Goal: Task Accomplishment & Management: Use online tool/utility

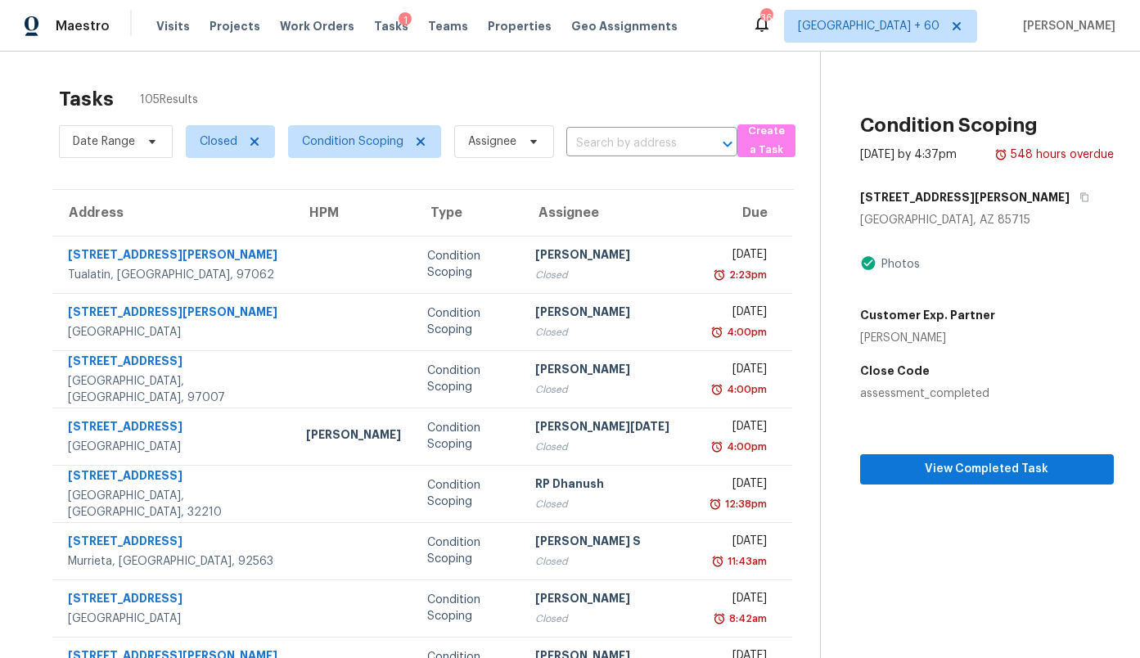
scroll to position [65, 0]
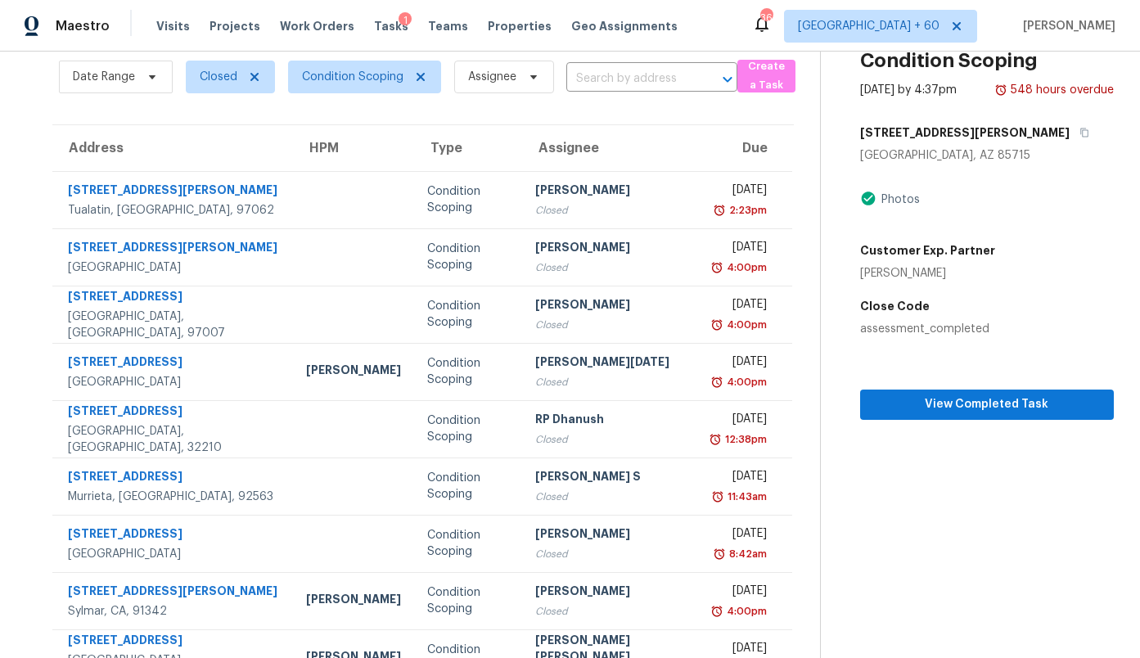
click at [336, 127] on th "HPM" at bounding box center [353, 148] width 121 height 46
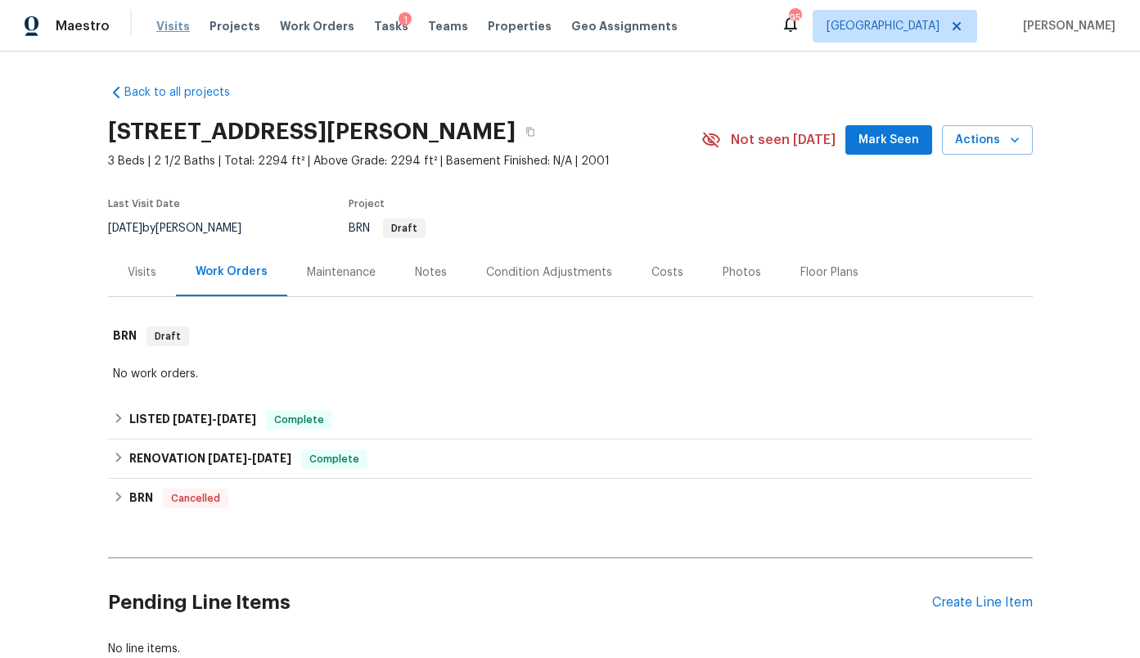
click at [170, 22] on span "Visits" at bounding box center [173, 26] width 34 height 16
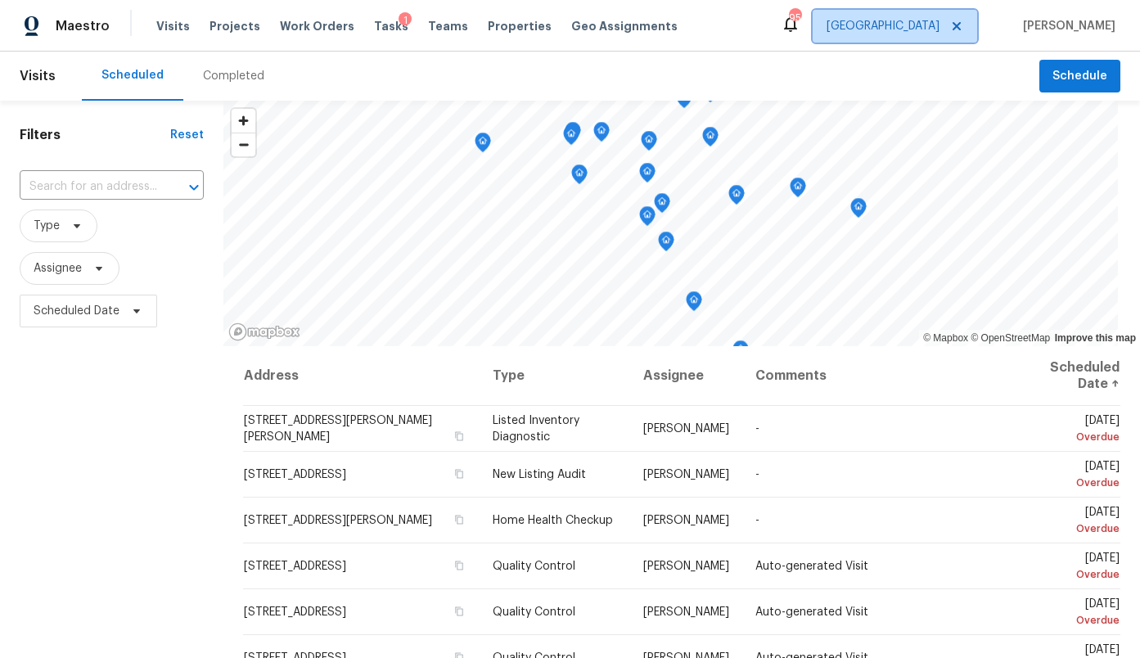
click at [923, 29] on span "[GEOGRAPHIC_DATA]" at bounding box center [883, 26] width 113 height 16
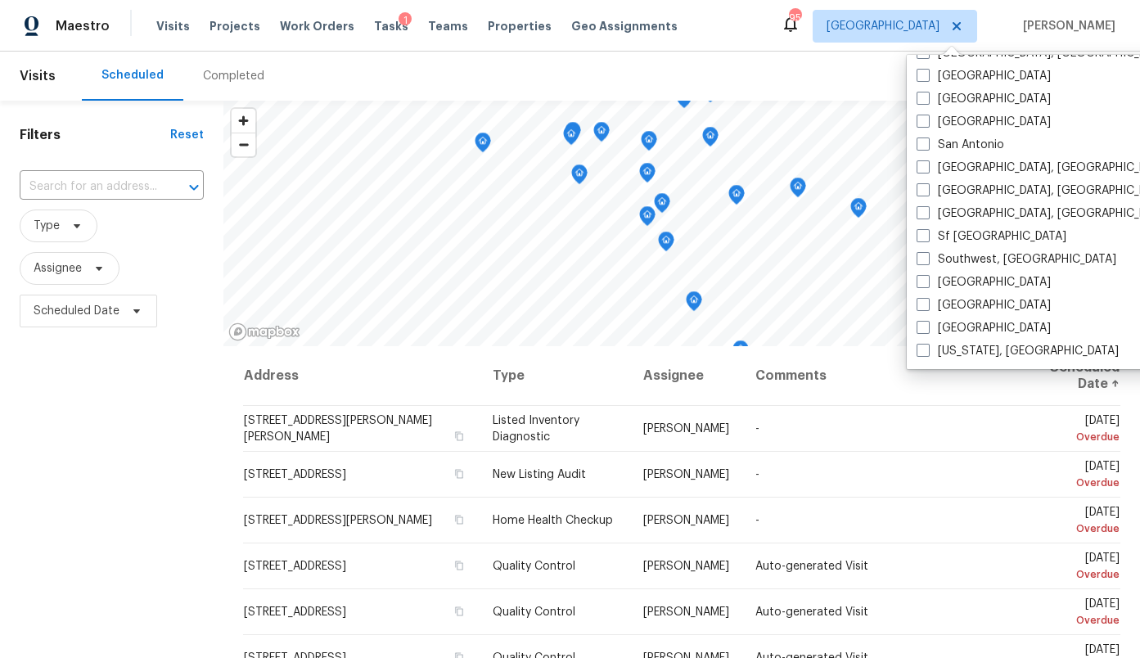
scroll to position [1079, 0]
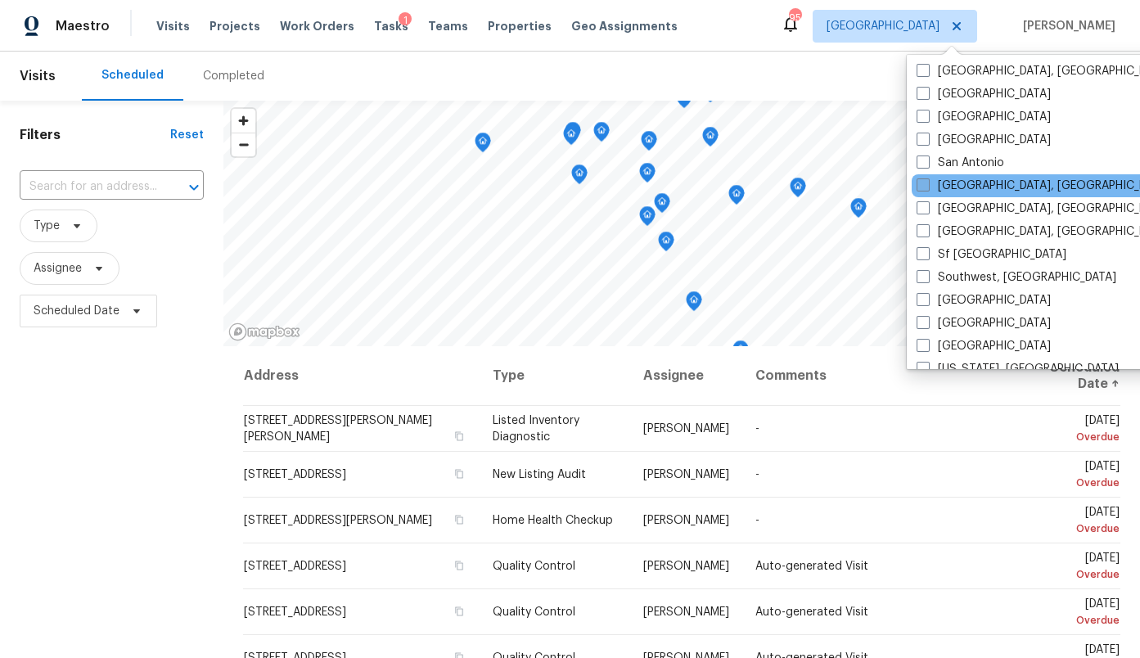
click at [973, 184] on label "[GEOGRAPHIC_DATA], [GEOGRAPHIC_DATA]" at bounding box center [1044, 186] width 254 height 16
click at [928, 184] on input "[GEOGRAPHIC_DATA], [GEOGRAPHIC_DATA]" at bounding box center [922, 183] width 11 height 11
checkbox input "true"
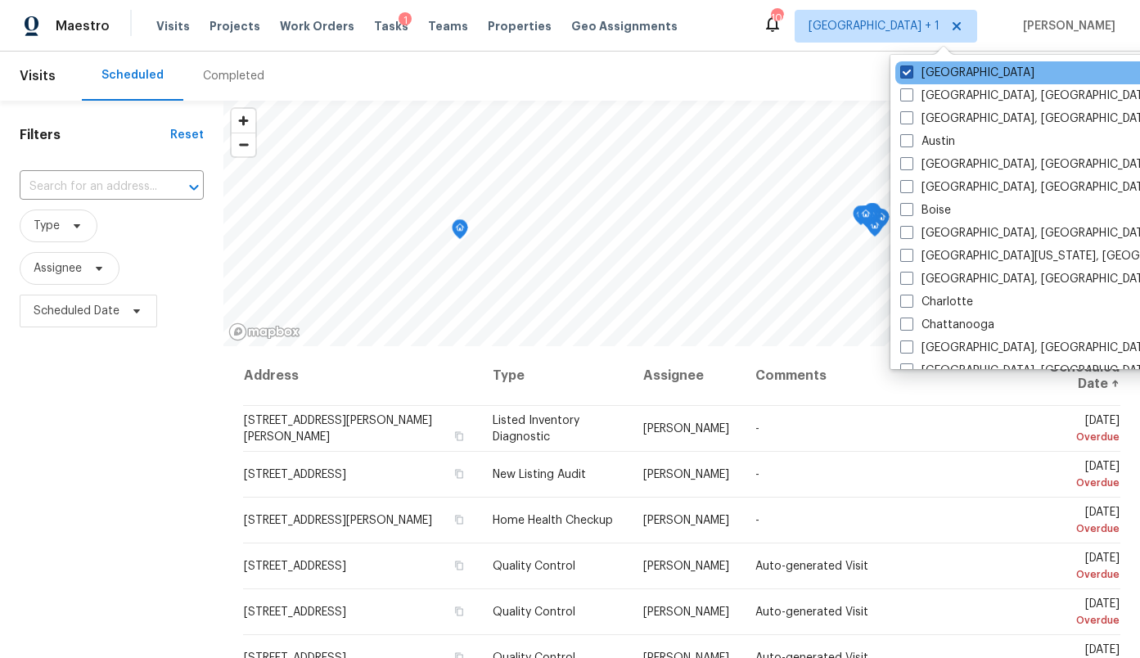
click at [939, 72] on label "[GEOGRAPHIC_DATA]" at bounding box center [968, 73] width 134 height 16
click at [911, 72] on input "[GEOGRAPHIC_DATA]" at bounding box center [906, 70] width 11 height 11
checkbox input "false"
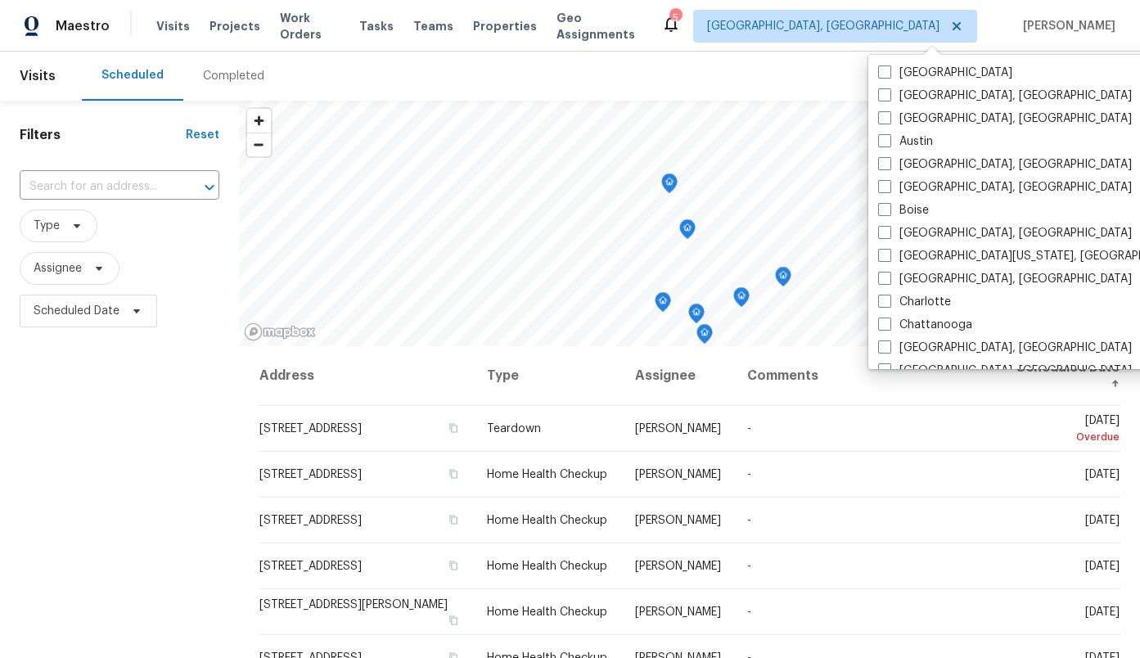
click at [677, 69] on div "Scheduled Completed" at bounding box center [561, 76] width 958 height 49
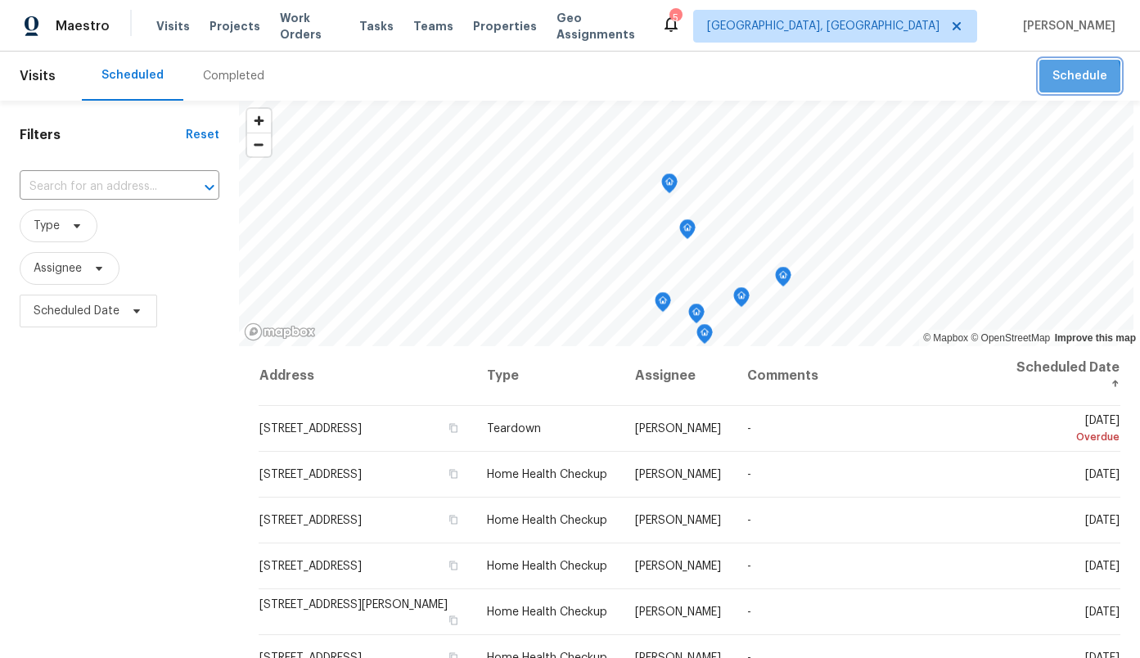
click at [1062, 79] on span "Schedule" at bounding box center [1080, 76] width 55 height 20
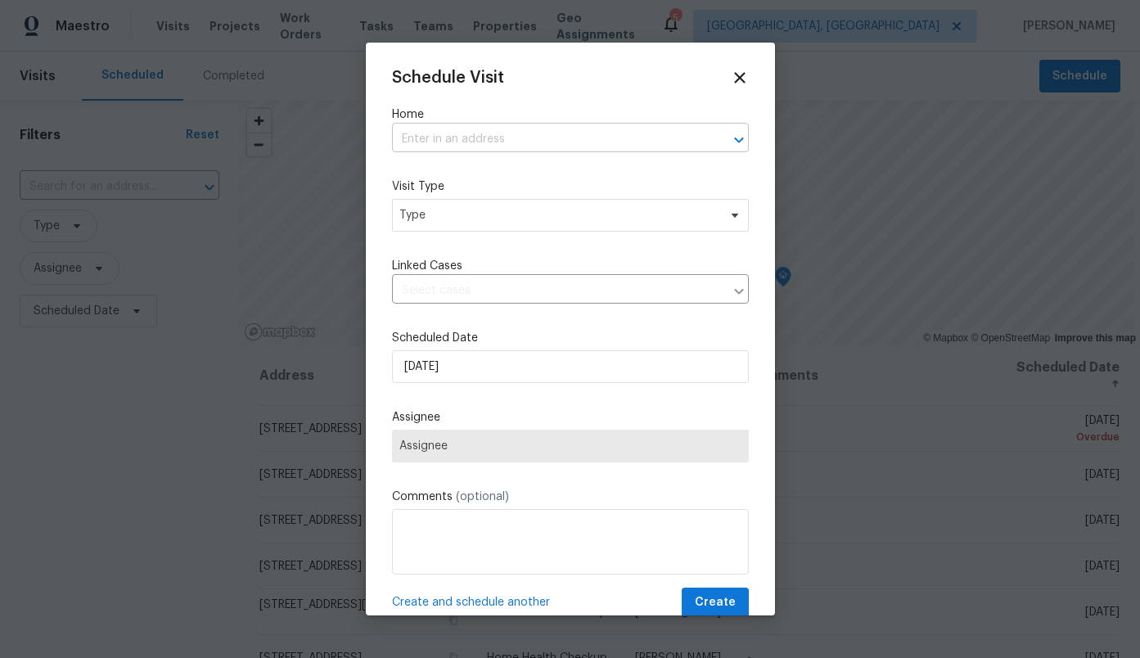
click at [542, 138] on input "text" at bounding box center [547, 139] width 311 height 25
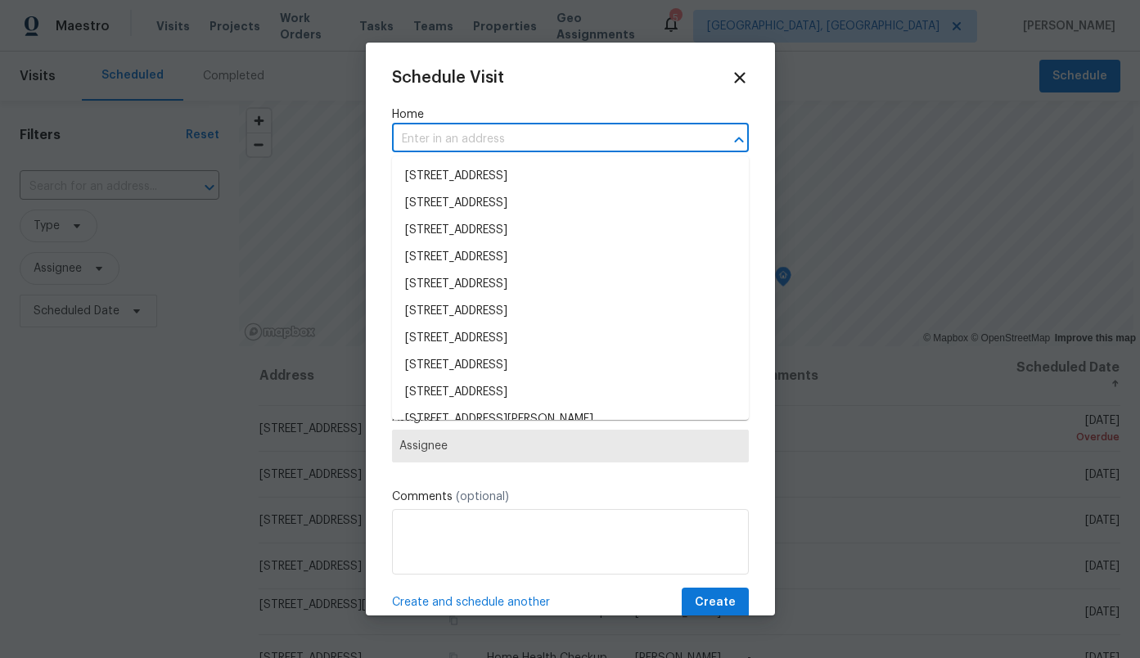
paste input "[STREET_ADDRESS]"
type input "[STREET_ADDRESS]"
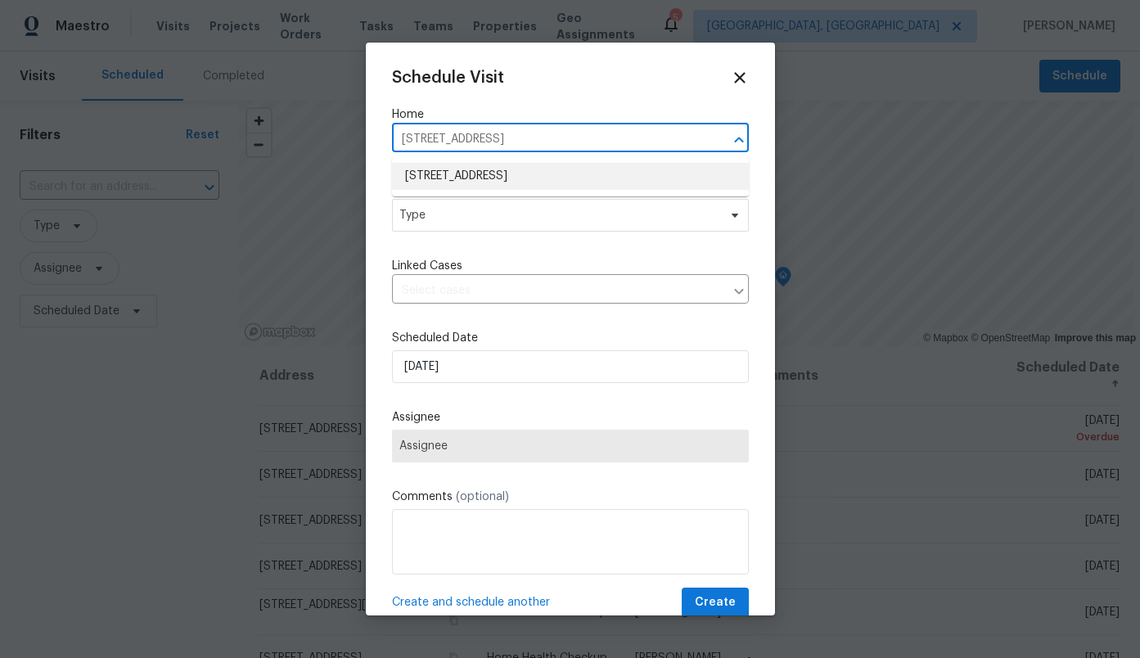
click at [527, 174] on li "[STREET_ADDRESS]" at bounding box center [570, 176] width 357 height 27
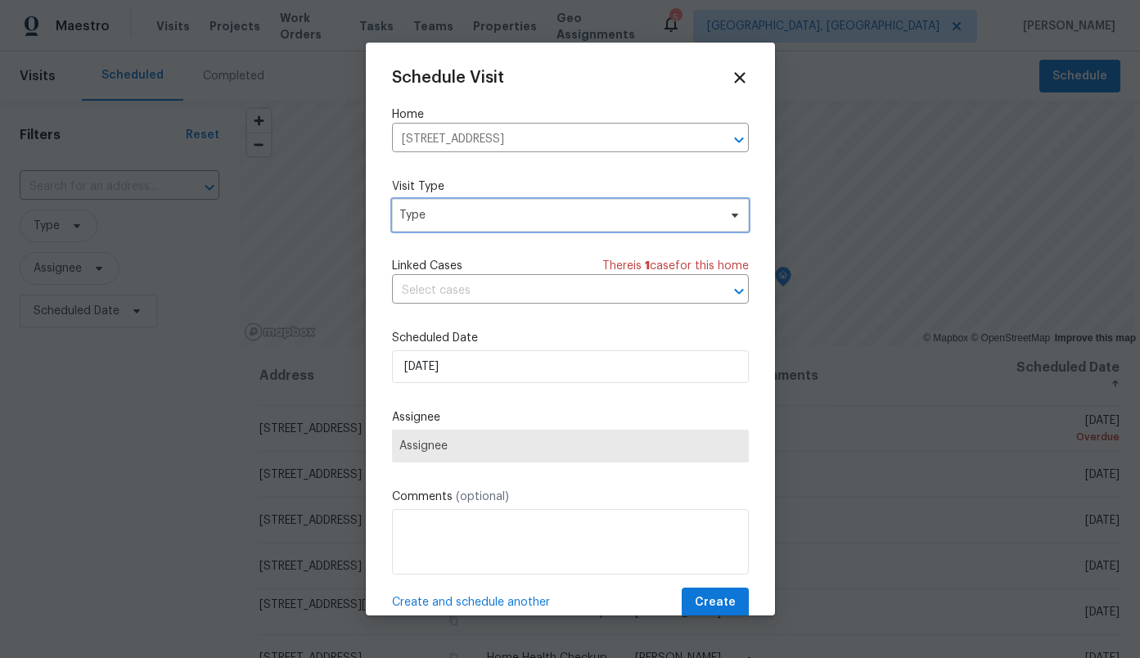
click at [481, 217] on span "Type" at bounding box center [559, 215] width 318 height 16
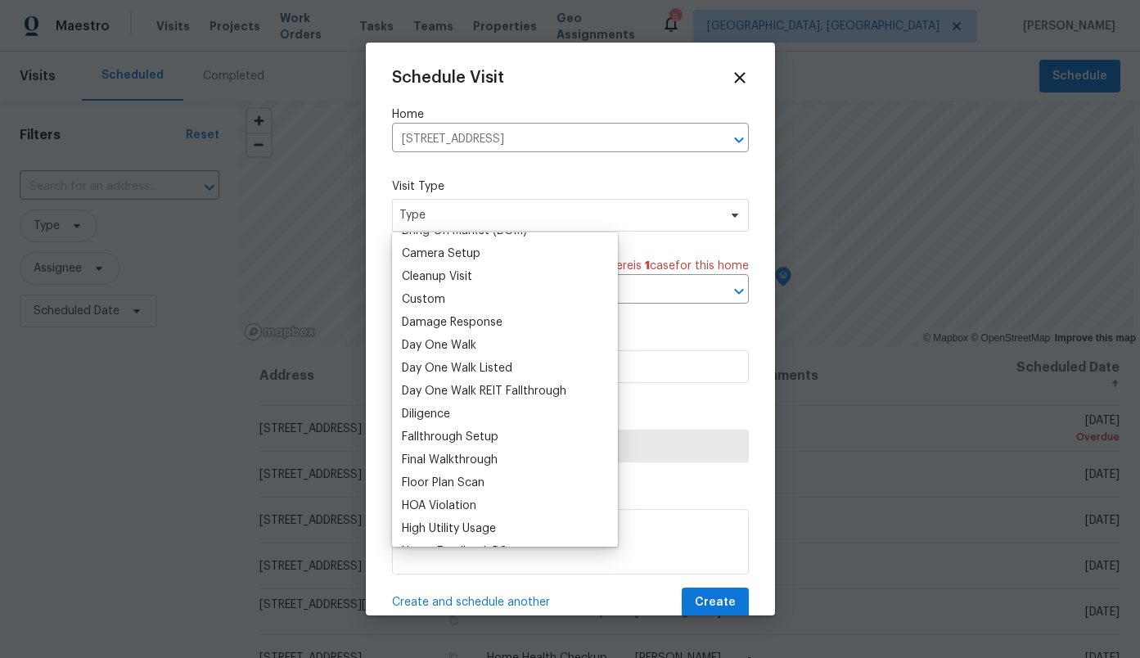
scroll to position [221, 0]
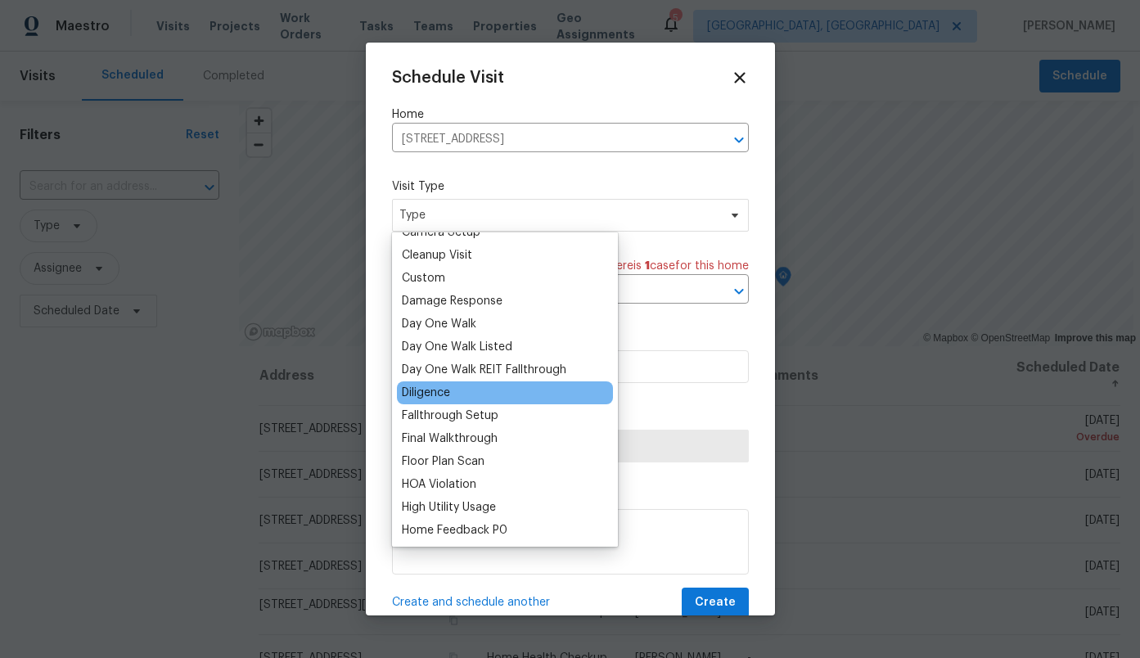
click at [489, 398] on div "Diligence" at bounding box center [505, 393] width 216 height 23
click at [440, 394] on div "Diligence" at bounding box center [426, 393] width 48 height 16
type input "[DATE] 2:46 pm"
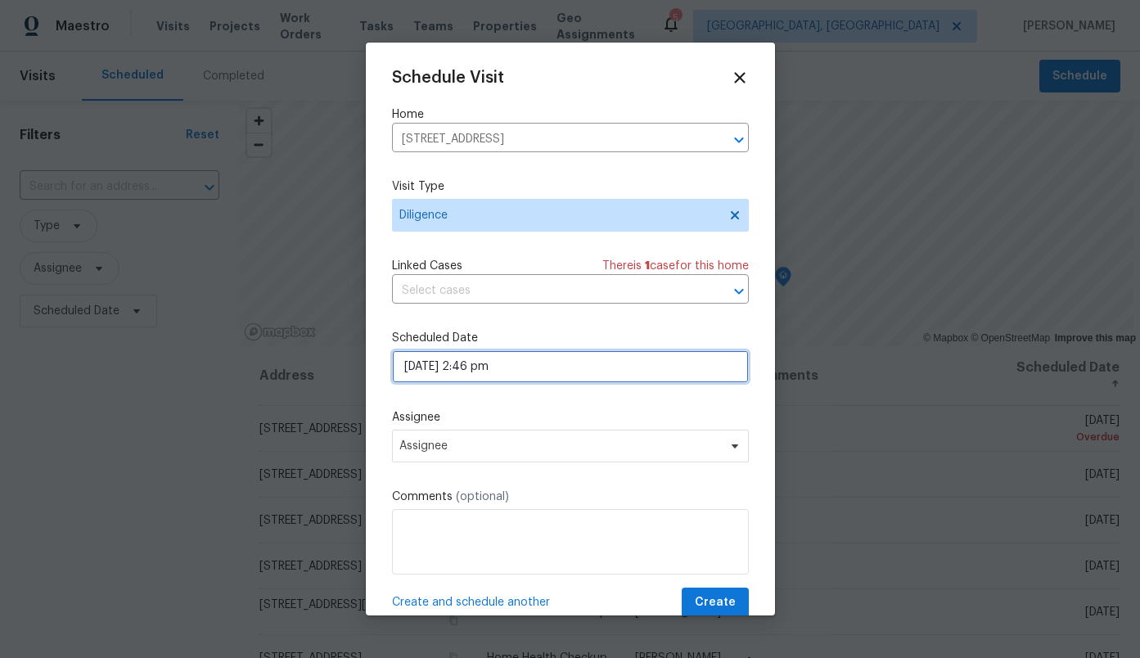
click at [499, 381] on input "[DATE] 2:46 pm" at bounding box center [570, 366] width 357 height 33
select select "pm"
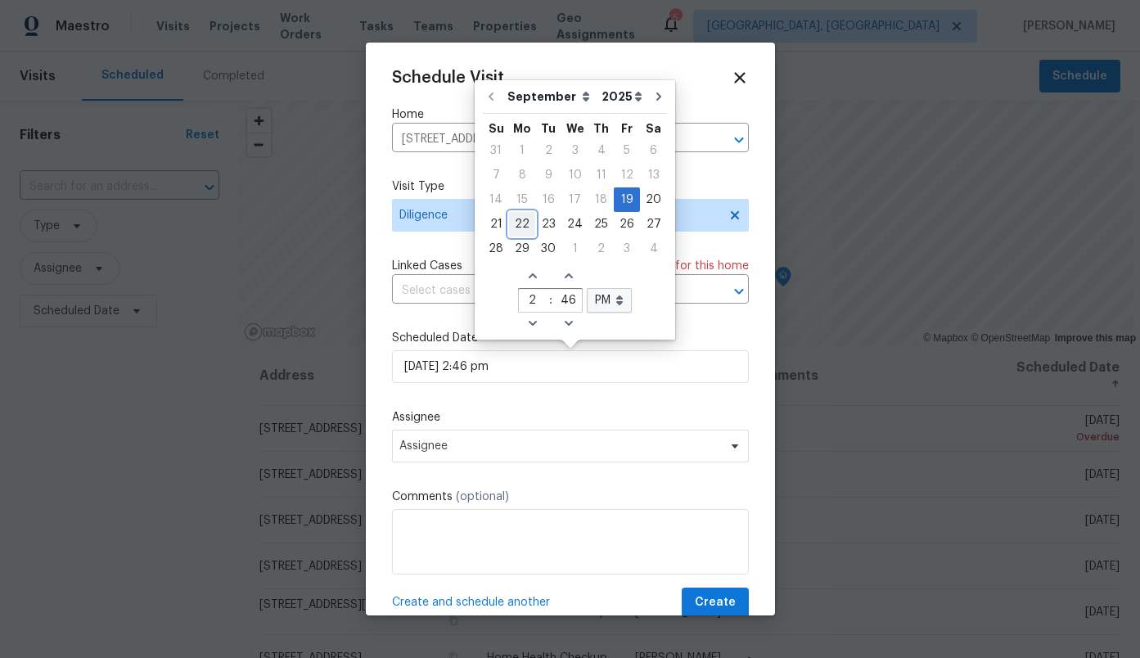
click at [522, 223] on div "22" at bounding box center [522, 224] width 26 height 23
type input "[DATE] 2:46 pm"
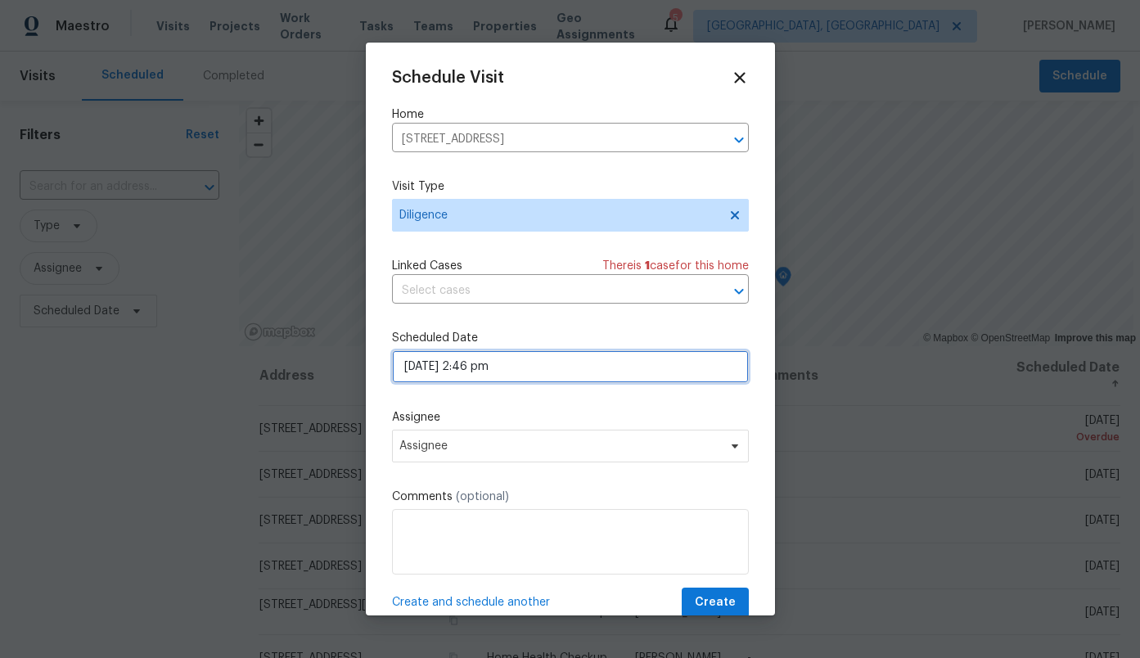
click at [500, 371] on input "[DATE] 2:46 pm" at bounding box center [570, 366] width 357 height 33
select select "pm"
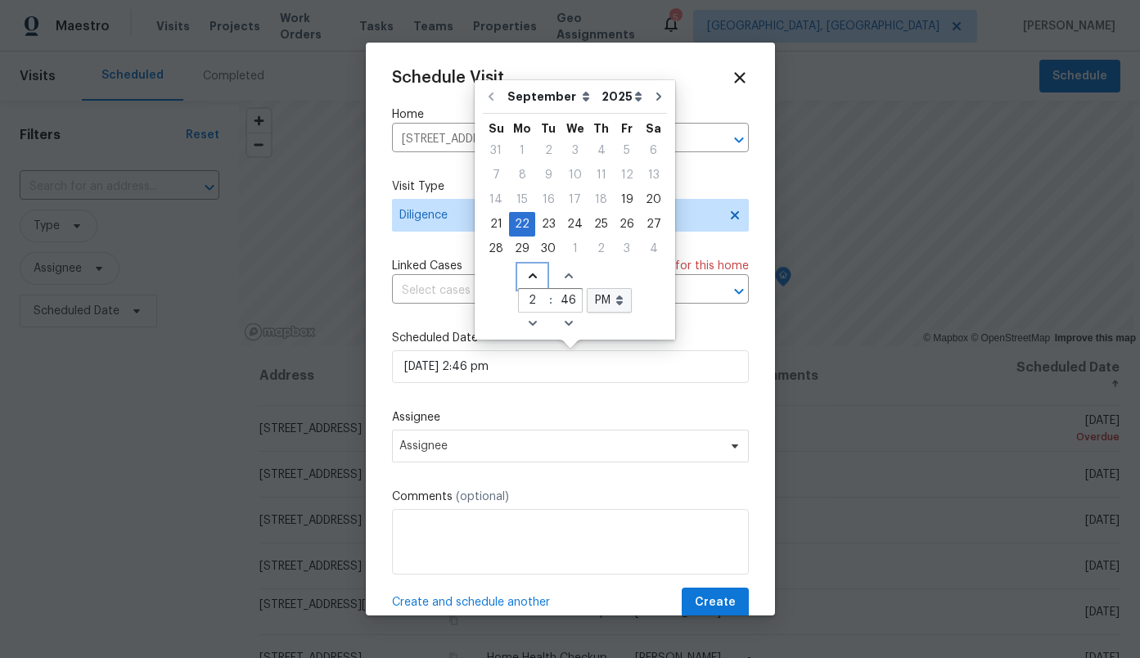
click at [530, 285] on span "Increase hours (12hr clock)" at bounding box center [532, 276] width 27 height 23
type input "[DATE] 3:46 pm"
type input "3"
click at [530, 285] on span "Increase hours (12hr clock)" at bounding box center [532, 276] width 27 height 23
type input "[DATE] 4:46 pm"
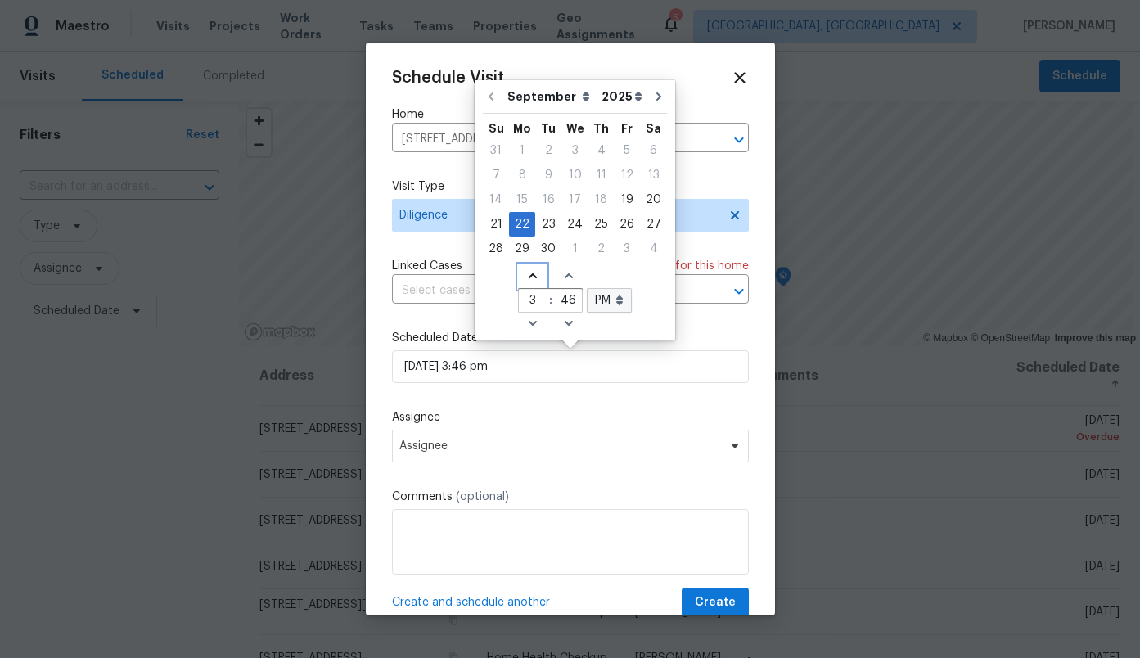
type input "4"
click at [530, 285] on span "Increase hours (12hr clock)" at bounding box center [532, 276] width 27 height 23
type input "[DATE] 5:46 pm"
type input "5"
click at [530, 285] on span "Increase hours (12hr clock)" at bounding box center [532, 276] width 27 height 23
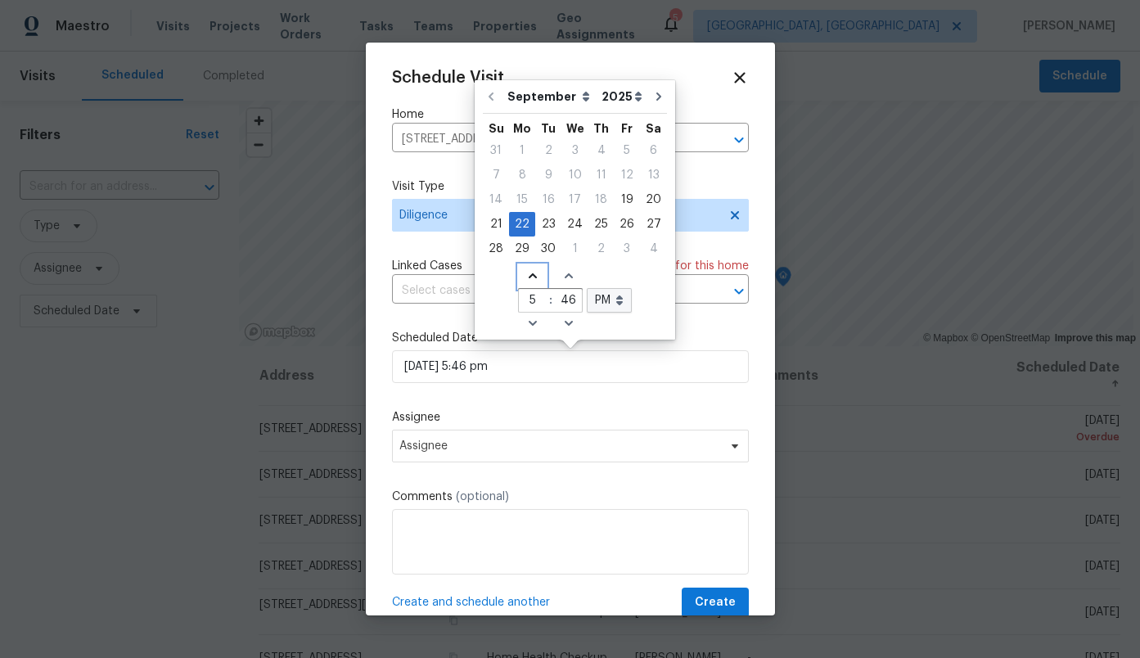
type input "[DATE] 6:46 pm"
type input "6"
click at [530, 285] on span "Increase hours (12hr clock)" at bounding box center [532, 276] width 27 height 23
type input "[DATE] 7:46 pm"
type input "7"
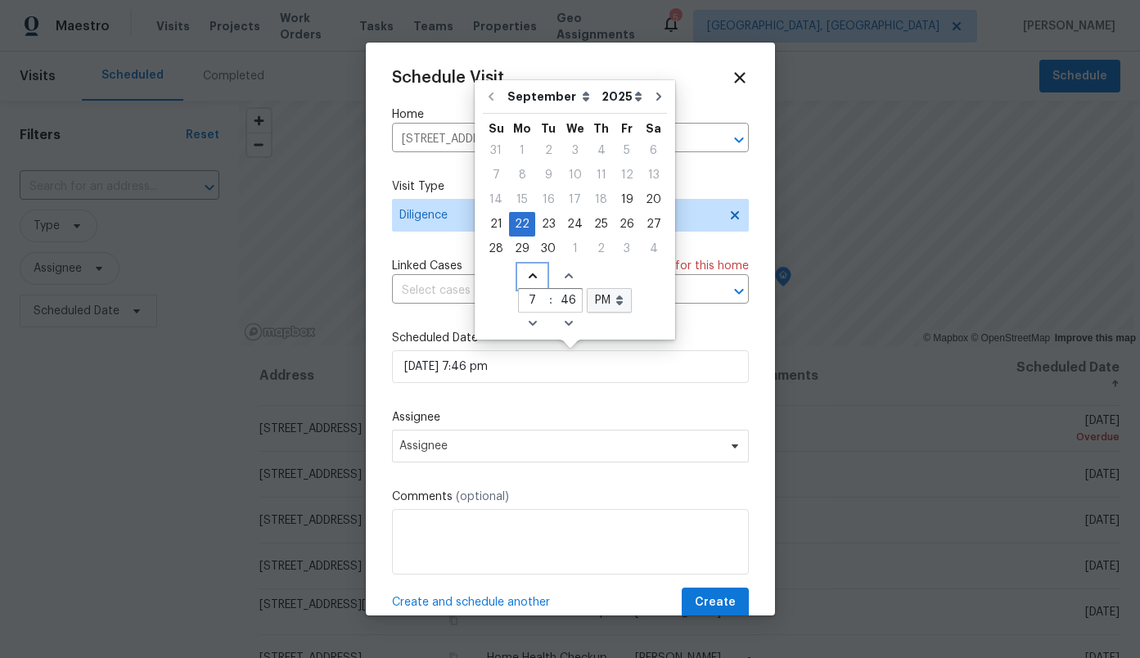
click at [530, 285] on span "Increase hours (12hr clock)" at bounding box center [532, 276] width 27 height 23
type input "[DATE] 8:46 pm"
type input "8"
click at [530, 285] on span "Increase hours (12hr clock)" at bounding box center [532, 276] width 27 height 23
type input "[DATE] 9:46 pm"
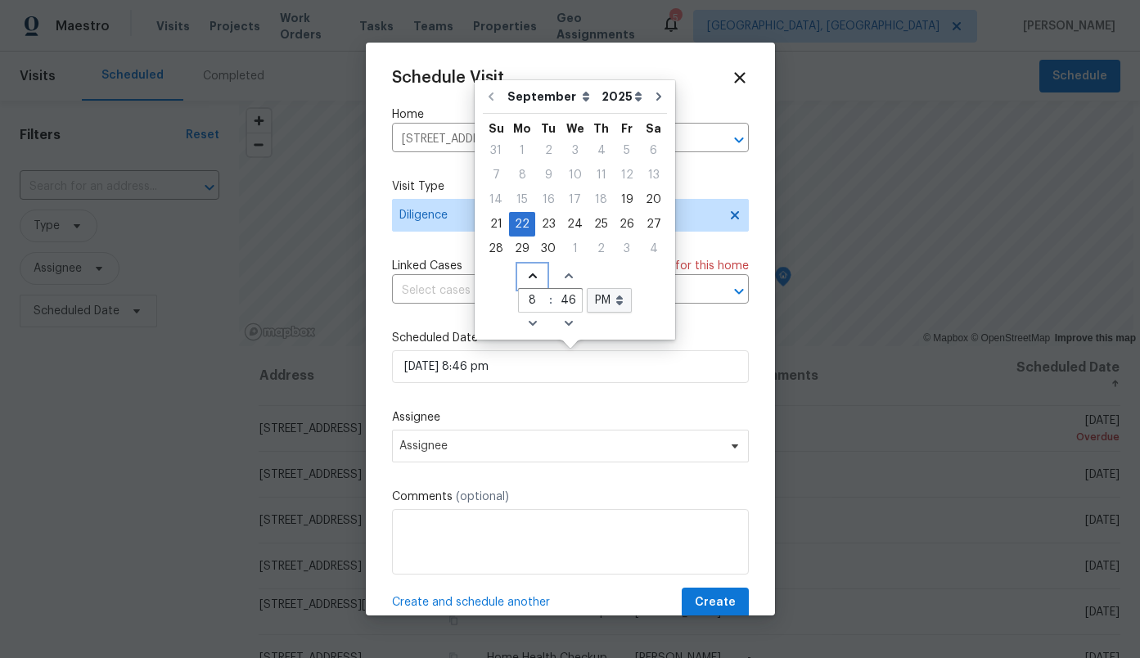
type input "9"
click at [530, 285] on span "Increase hours (12hr clock)" at bounding box center [532, 276] width 27 height 23
type input "[DATE] 10:46 pm"
type input "10"
click at [566, 275] on icon "Increase minutes" at bounding box center [568, 275] width 8 height 5
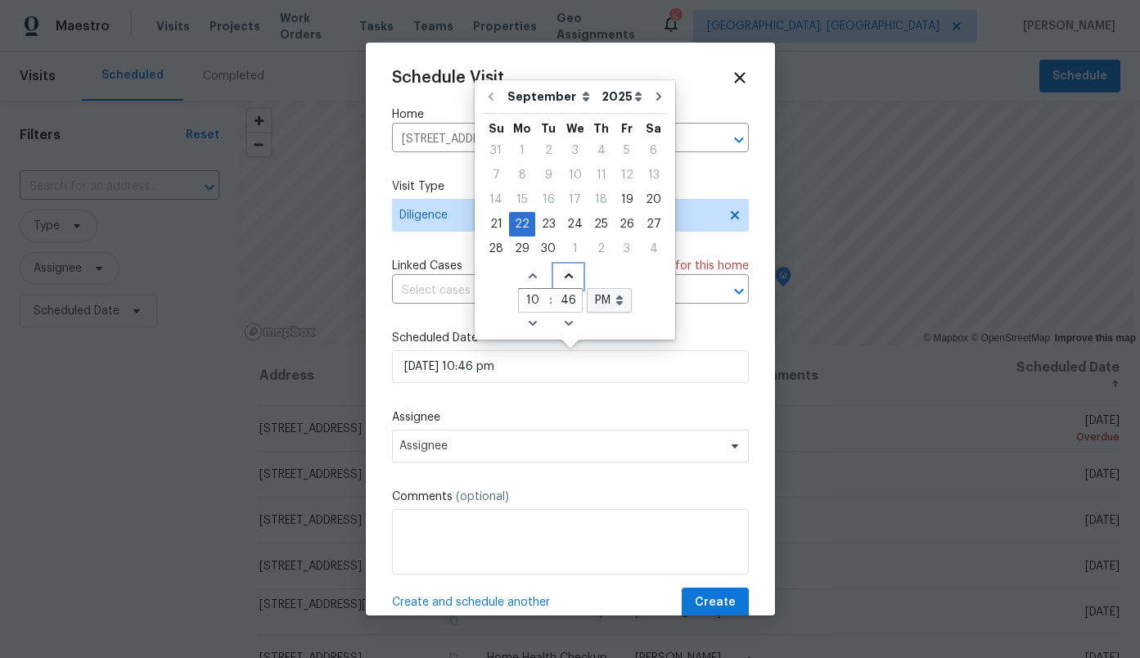
type input "[DATE] 10:47 pm"
type input "47"
click at [566, 275] on icon "Increase minutes" at bounding box center [568, 275] width 8 height 5
type input "[DATE] 10:48 pm"
type input "48"
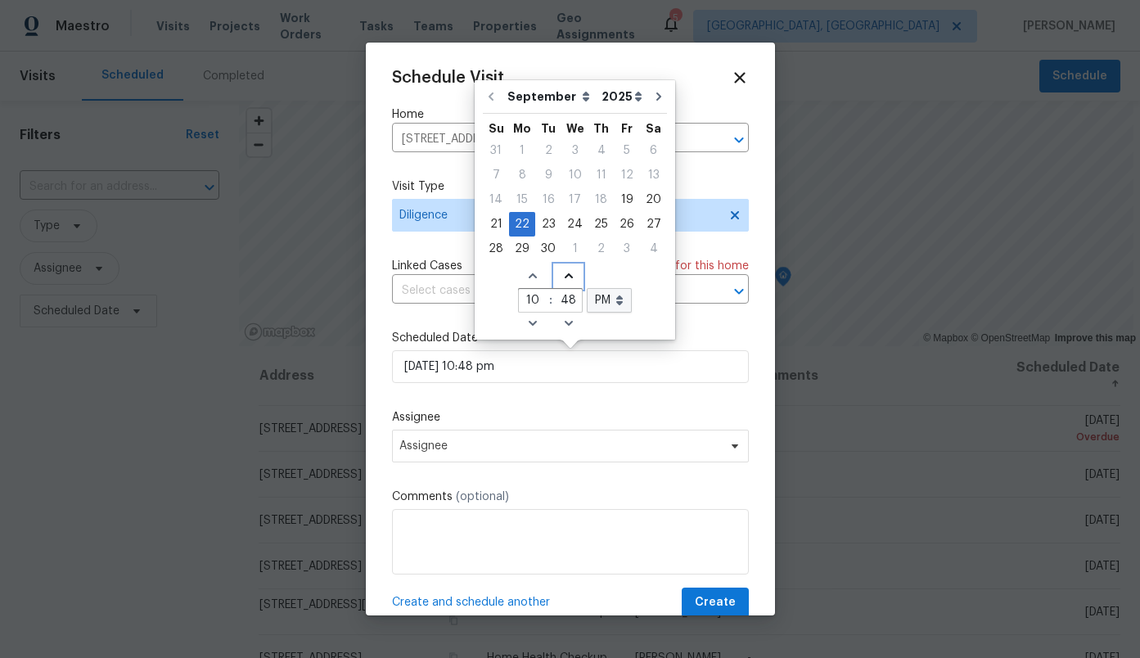
click at [566, 275] on icon "Increase minutes" at bounding box center [568, 275] width 8 height 5
type input "[DATE] 10:49 pm"
type input "49"
click at [566, 275] on icon "Increase minutes" at bounding box center [568, 275] width 8 height 5
type input "[DATE] 10:50 pm"
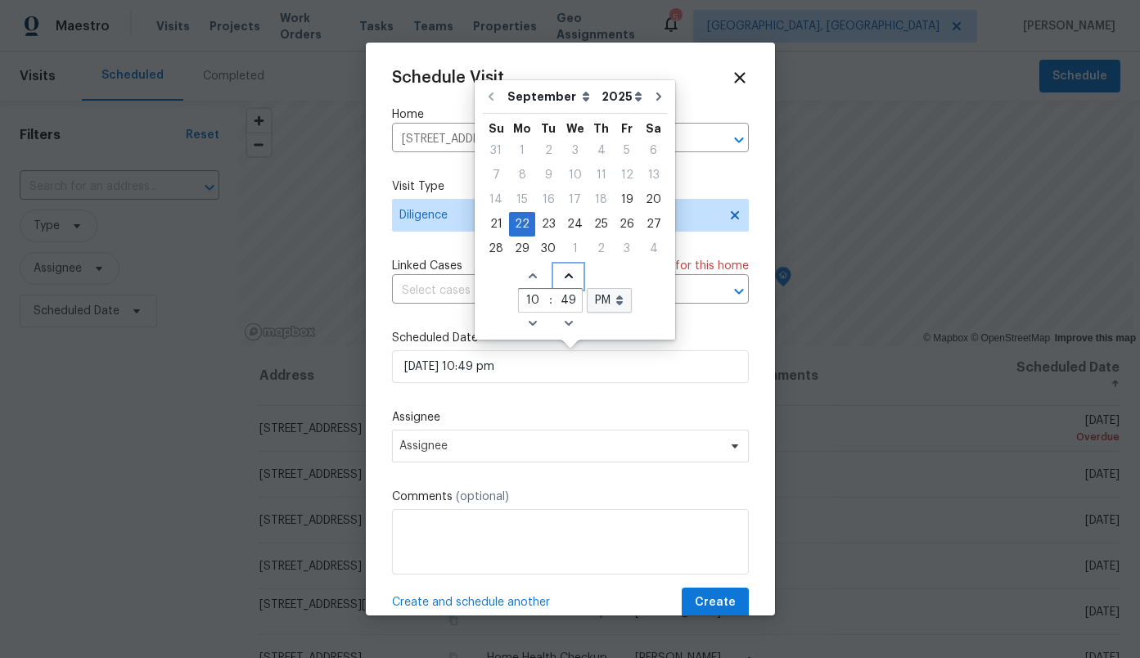
type input "50"
click at [566, 275] on icon "Increase minutes" at bounding box center [568, 275] width 8 height 5
type input "[DATE] 10:51 pm"
type input "51"
click at [566, 275] on icon "Increase minutes" at bounding box center [568, 275] width 8 height 5
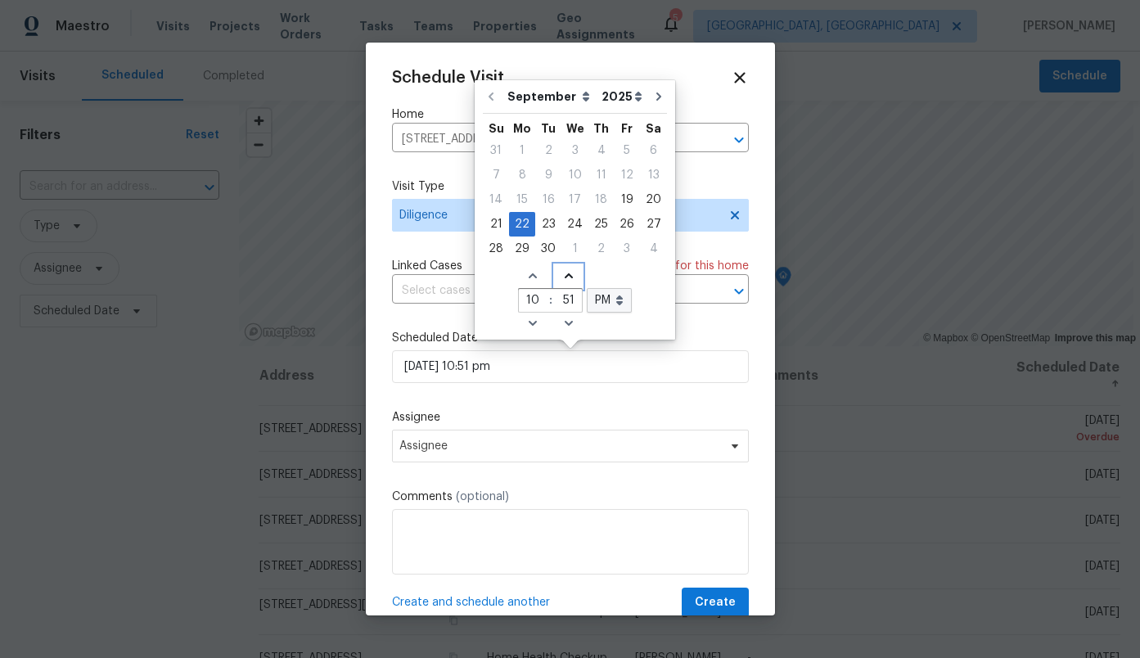
type input "[DATE] 10:52 pm"
type input "52"
click at [566, 275] on icon "Increase minutes" at bounding box center [568, 275] width 8 height 5
type input "[DATE] 10:53 pm"
type input "53"
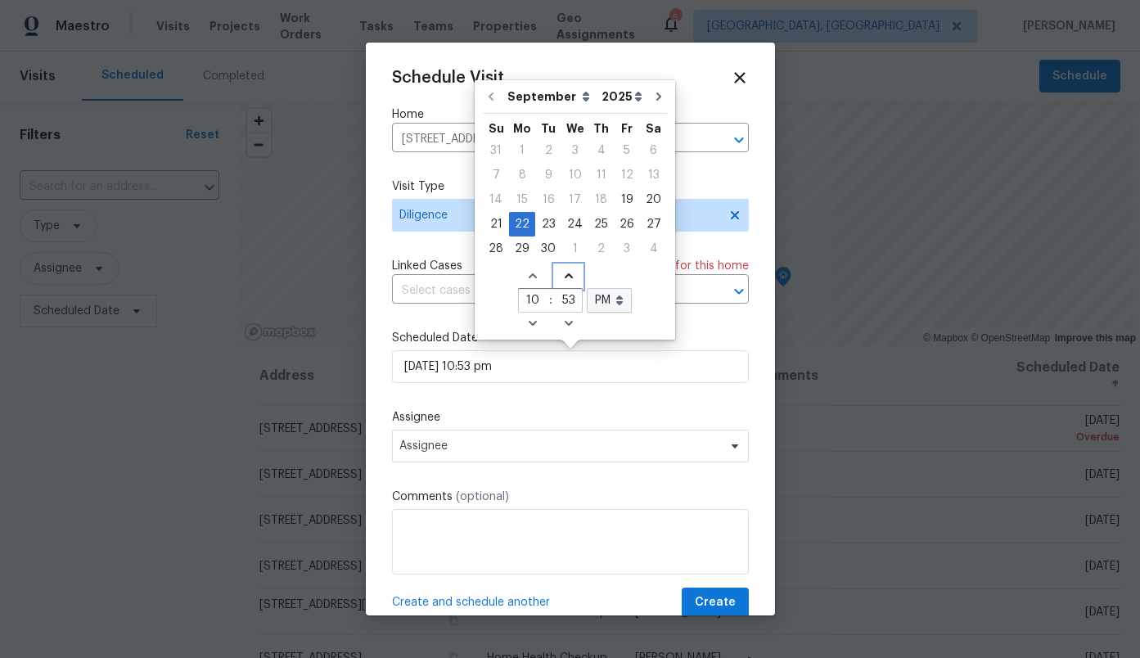
click at [566, 275] on icon "Increase minutes" at bounding box center [568, 275] width 8 height 5
type input "[DATE] 10:54 pm"
type input "54"
click at [566, 275] on icon "Increase minutes" at bounding box center [568, 275] width 8 height 5
type input "[DATE] 10:55 pm"
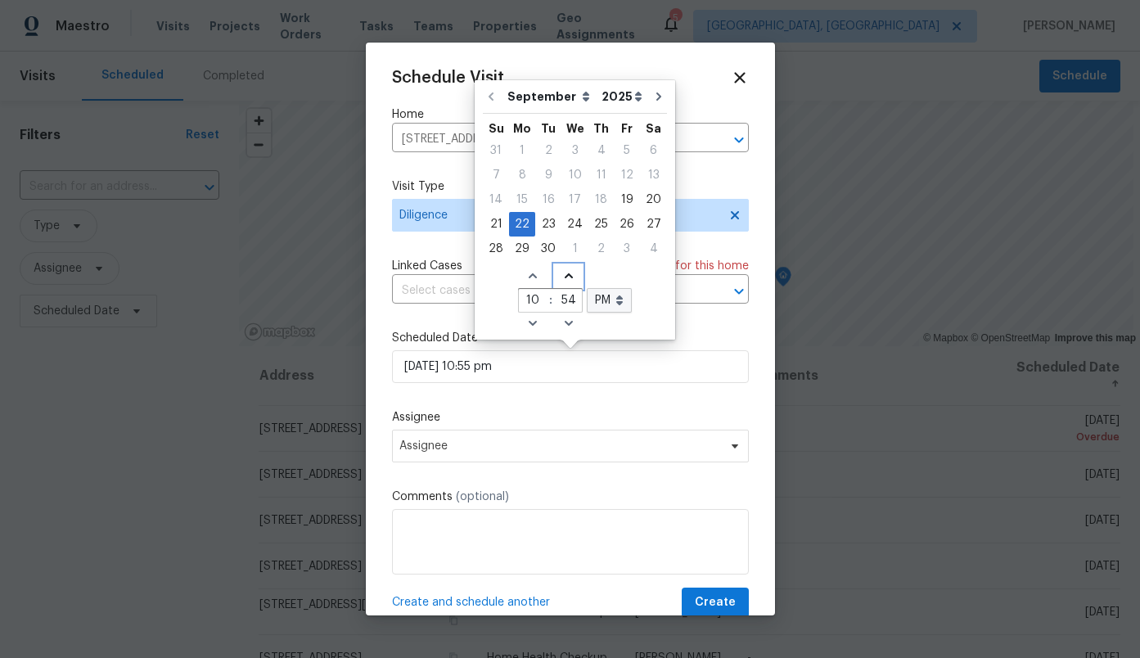
type input "55"
click at [566, 275] on icon "Increase minutes" at bounding box center [568, 275] width 8 height 5
type input "[DATE] 10:56 pm"
type input "56"
click at [566, 275] on icon "Increase minutes" at bounding box center [568, 275] width 8 height 5
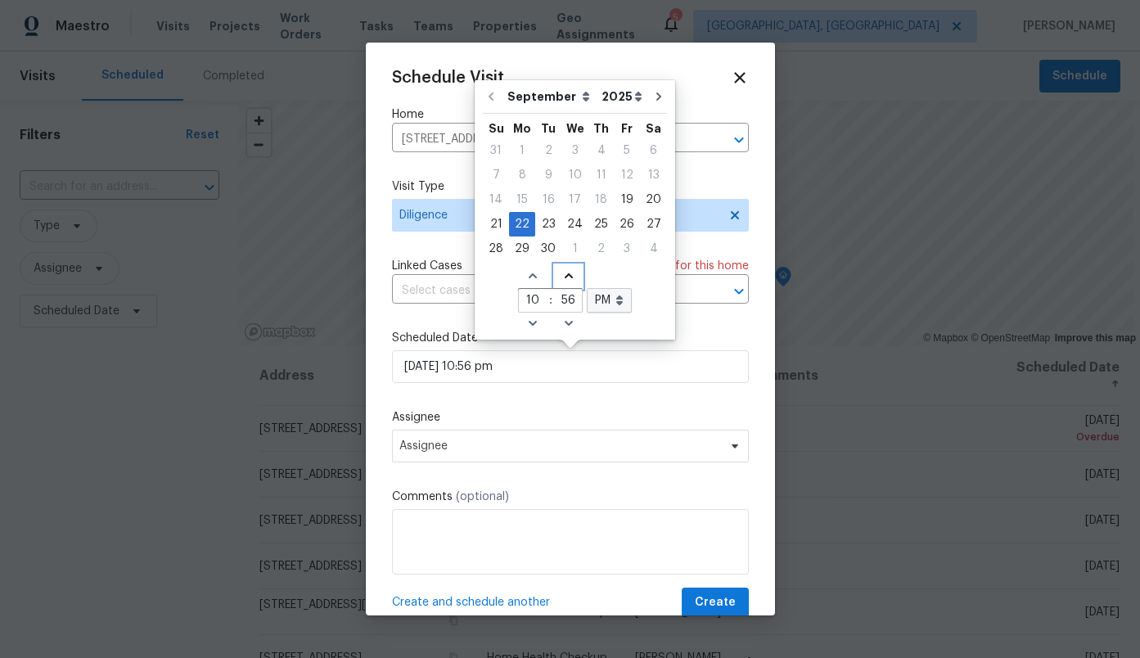
type input "[DATE] 10:57 pm"
type input "57"
click at [566, 275] on icon "Increase minutes" at bounding box center [568, 275] width 8 height 5
type input "[DATE] 10:58 pm"
type input "58"
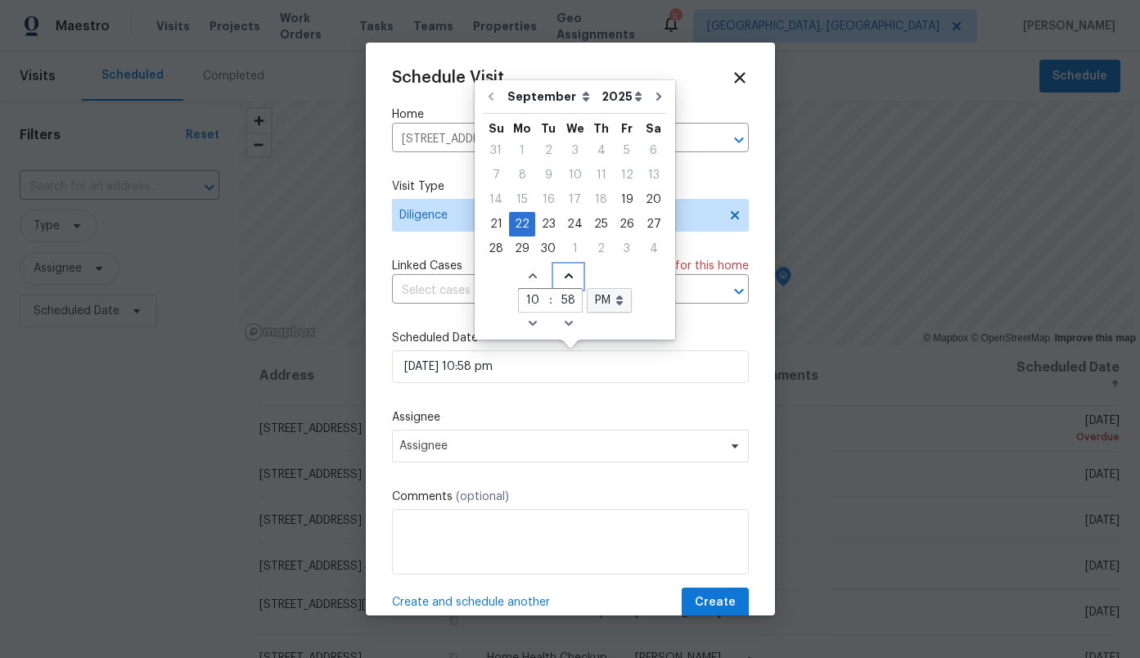
click at [566, 275] on icon "Increase minutes" at bounding box center [568, 275] width 8 height 5
type input "[DATE] 10:59 pm"
type input "59"
click at [566, 275] on icon "Increase minutes" at bounding box center [568, 275] width 8 height 5
type input "[DATE] 10:00 pm"
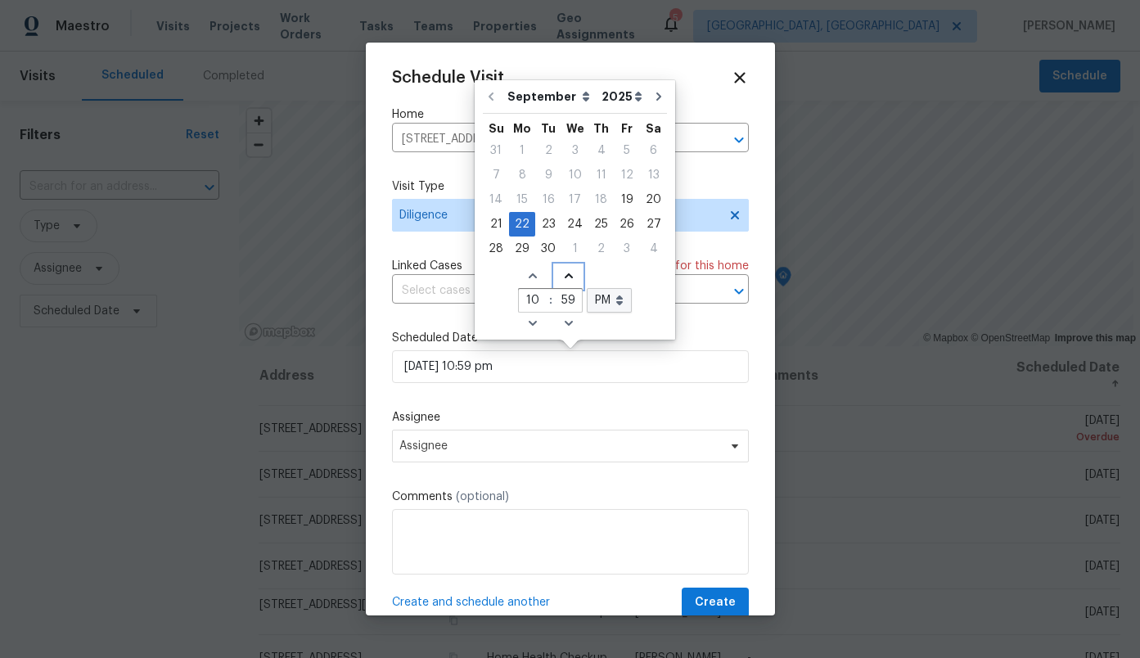
type input "00"
click at [605, 306] on select "AM PM" at bounding box center [609, 300] width 45 height 25
select select "am"
click at [587, 288] on select "AM PM" at bounding box center [609, 300] width 45 height 25
type input "[DATE] 10:00 am"
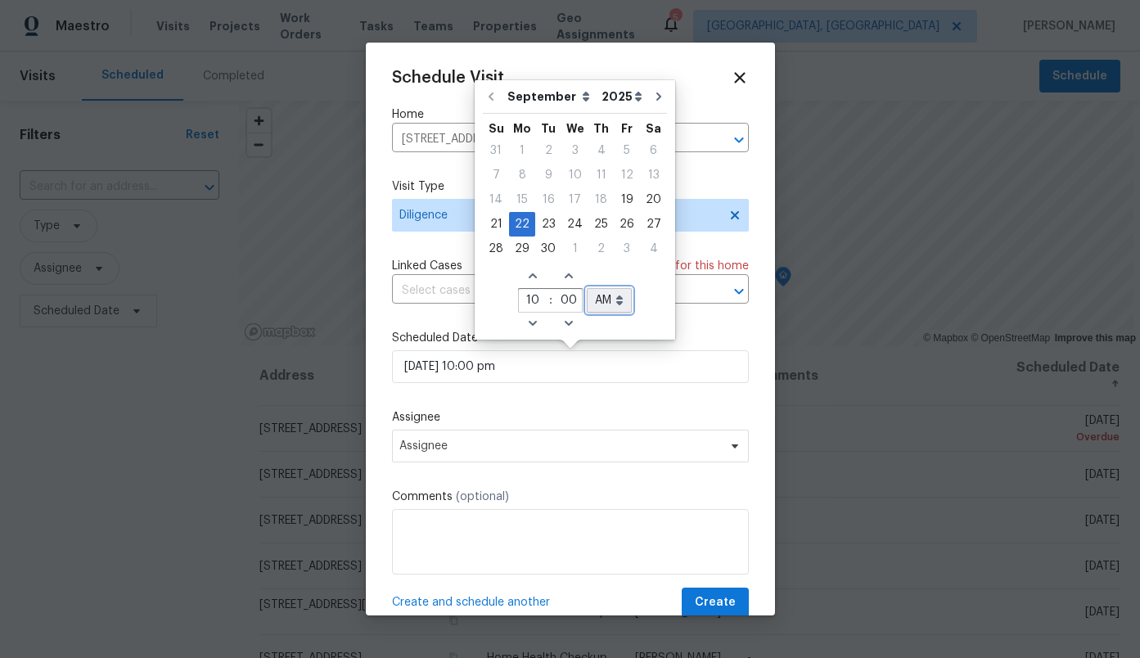
select select "am"
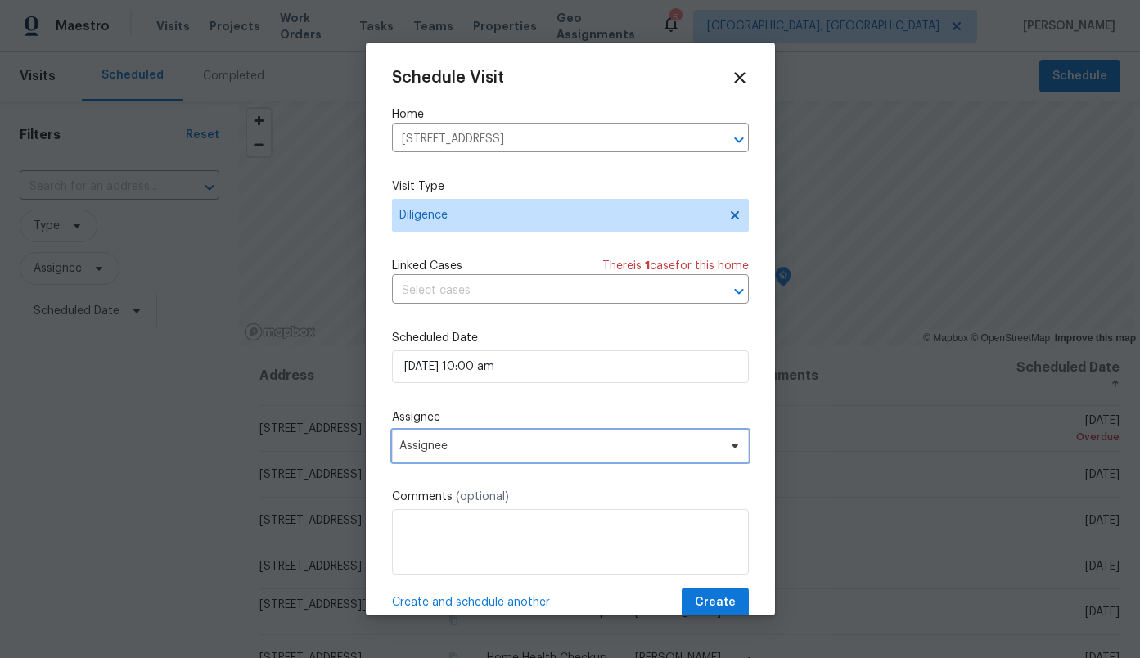
click at [498, 449] on span "Assignee" at bounding box center [560, 446] width 321 height 13
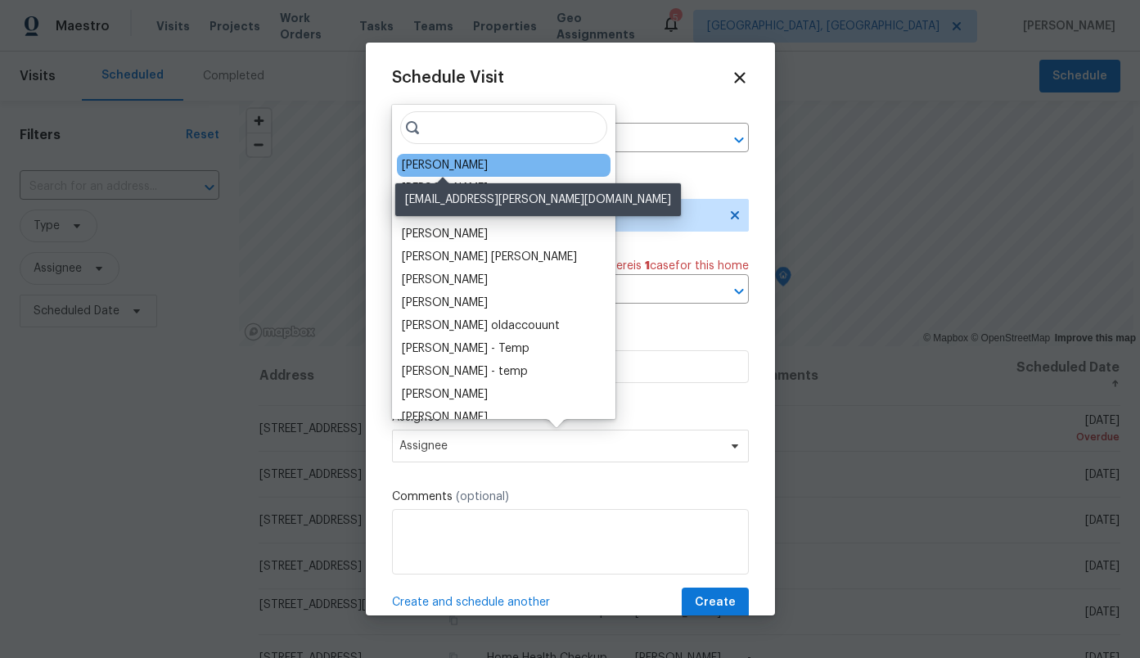
click at [471, 165] on div "[PERSON_NAME]" at bounding box center [445, 165] width 86 height 16
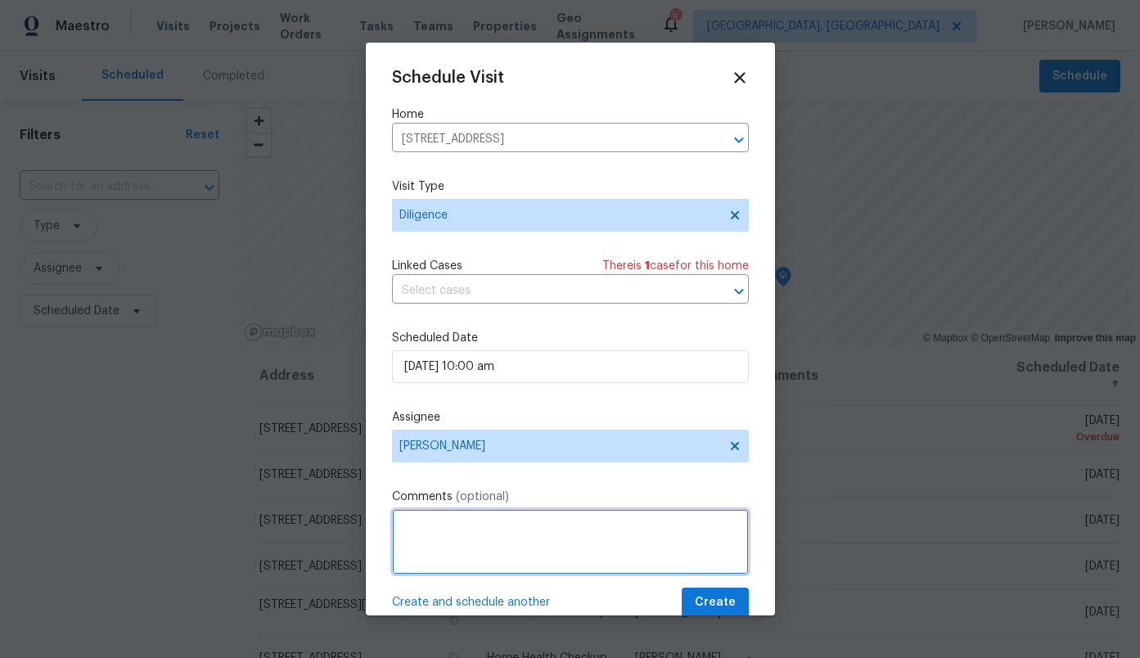
click at [423, 544] on textarea at bounding box center [570, 541] width 357 height 65
paste textarea "[URL][DOMAIN_NAME]"
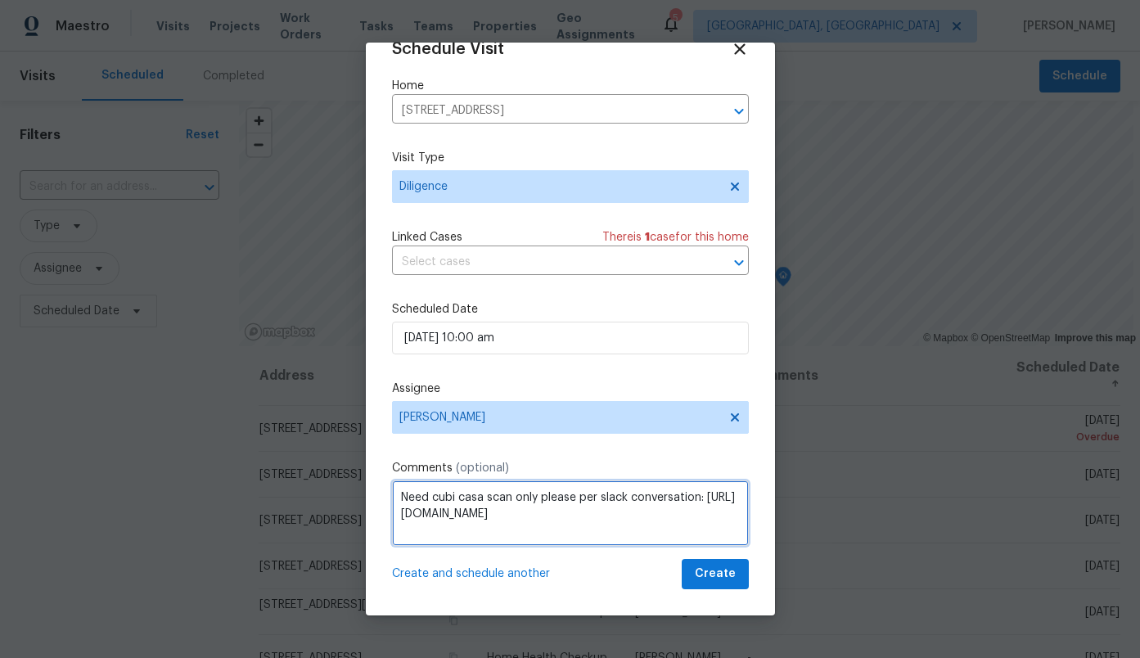
type textarea "Need cubi casa scan only please per slack conversation: [URL][DOMAIN_NAME]"
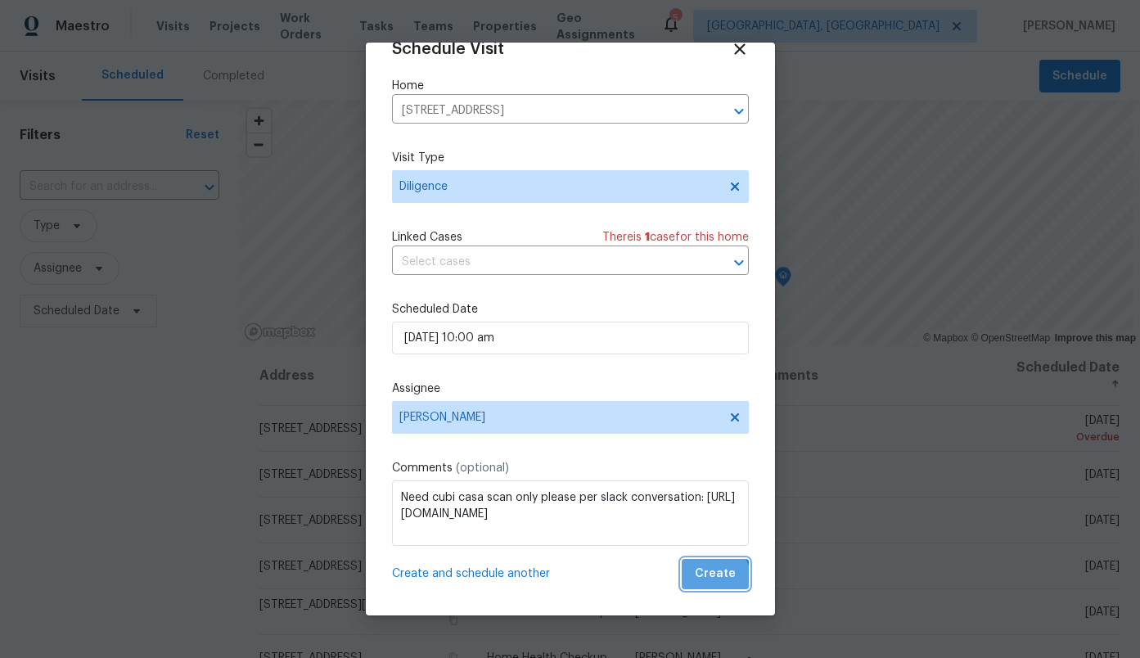
click at [705, 585] on button "Create" at bounding box center [715, 574] width 67 height 30
